Goal: Transaction & Acquisition: Purchase product/service

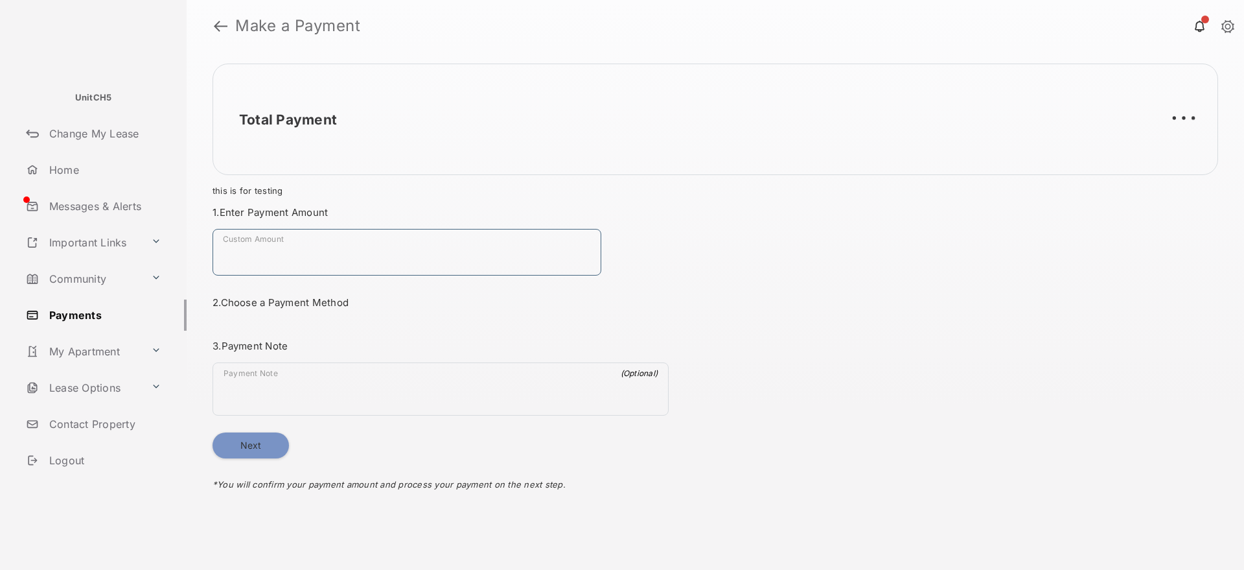
click at [304, 257] on input "Custom Amount" at bounding box center [407, 252] width 389 height 47
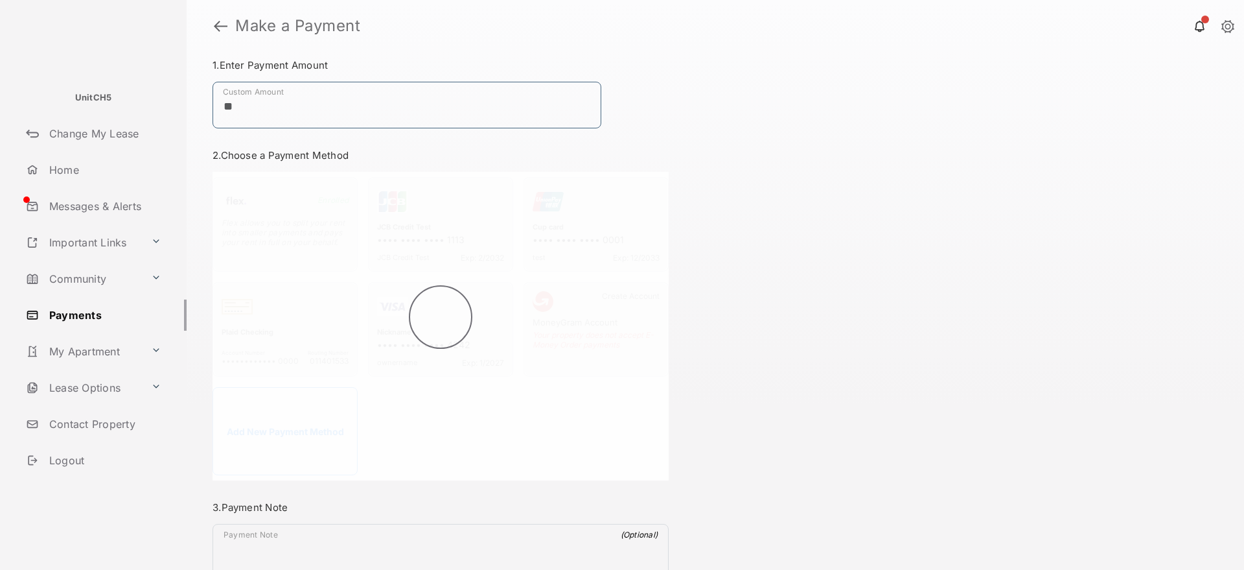
scroll to position [242, 0]
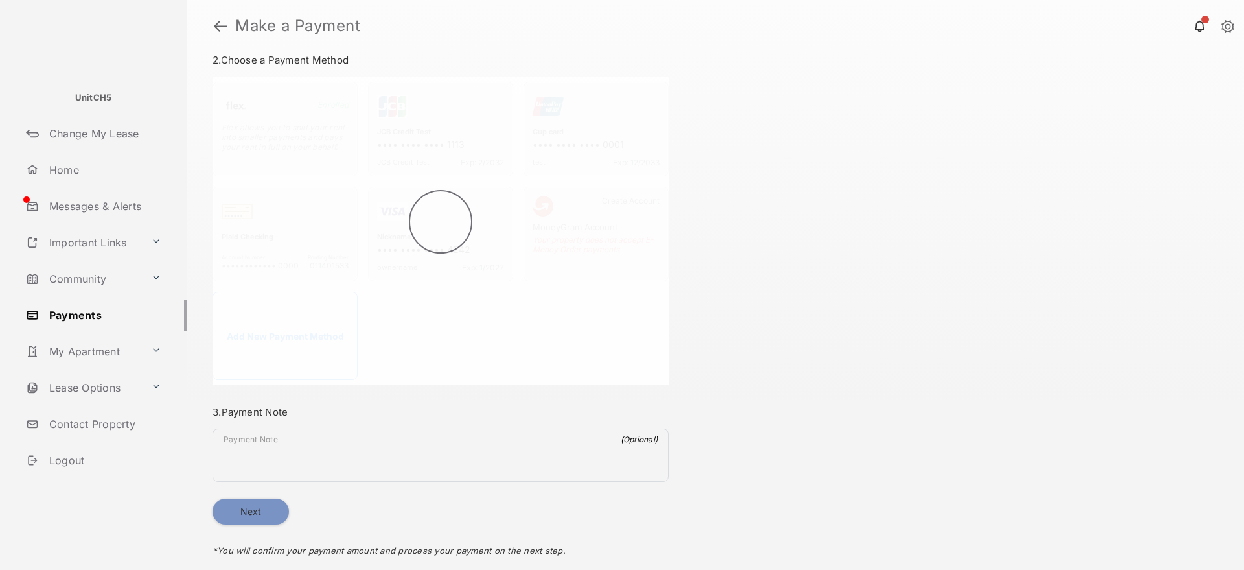
type input "**"
click at [719, 219] on div "Total Payment $0.00 this is for testing Payment Summary Unit Number UnitCH5 Pay…" at bounding box center [715, 311] width 1057 height 518
click at [725, 213] on div "Total Payment $1.00 this is for testing Payment Summary Unit Number UnitCH5 Pay…" at bounding box center [715, 311] width 1057 height 518
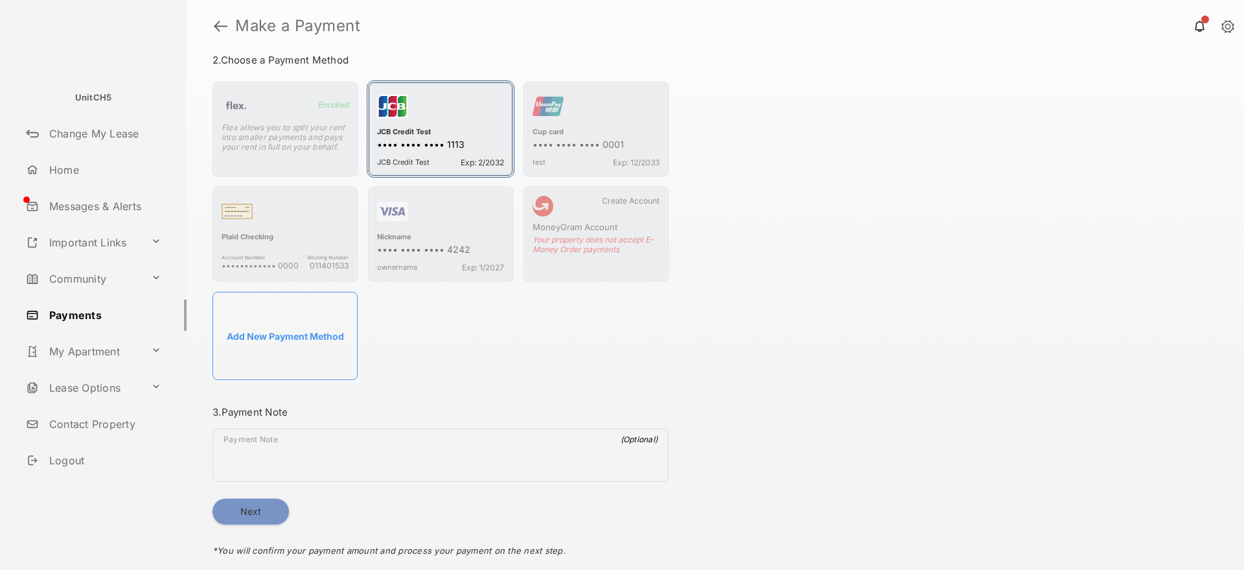
click at [411, 157] on span "JCB Credit Test" at bounding box center [403, 162] width 52 height 10
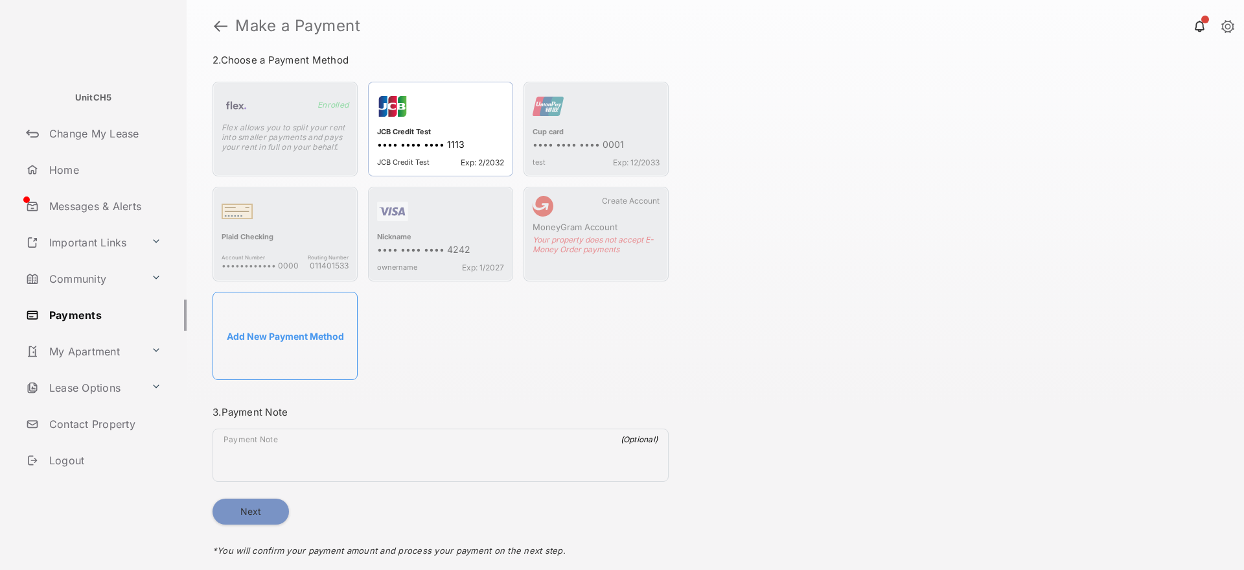
click at [262, 511] on button "Next" at bounding box center [251, 511] width 76 height 26
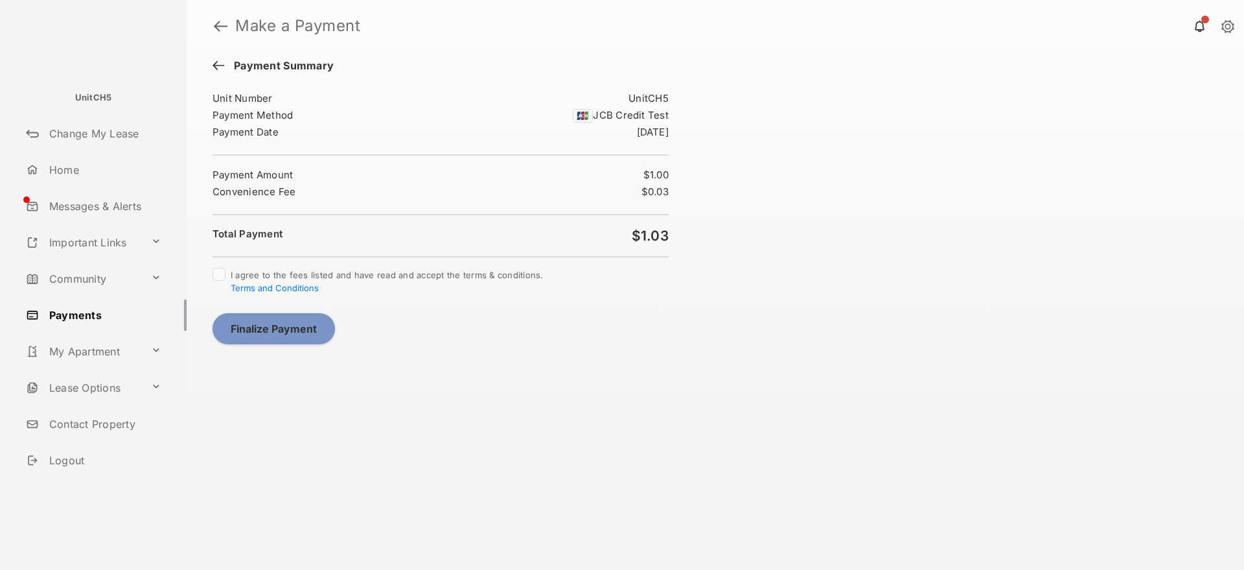
scroll to position [0, 0]
